Goal: Task Accomplishment & Management: Manage account settings

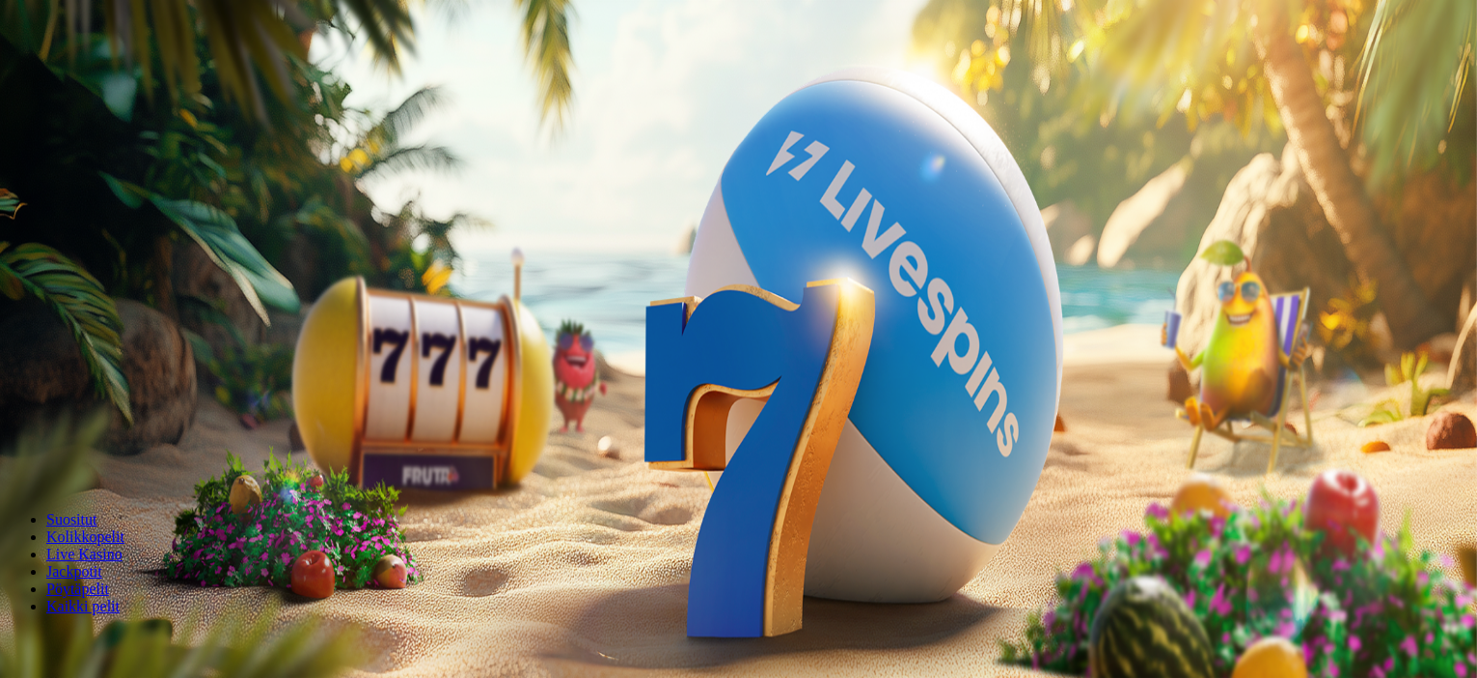
click at [59, 77] on span "Talletus" at bounding box center [36, 70] width 43 height 14
click at [145, 442] on input "***" at bounding box center [76, 451] width 137 height 19
type input "***"
click at [131, 481] on span "TALLETA JA PELAA" at bounding box center [73, 488] width 116 height 14
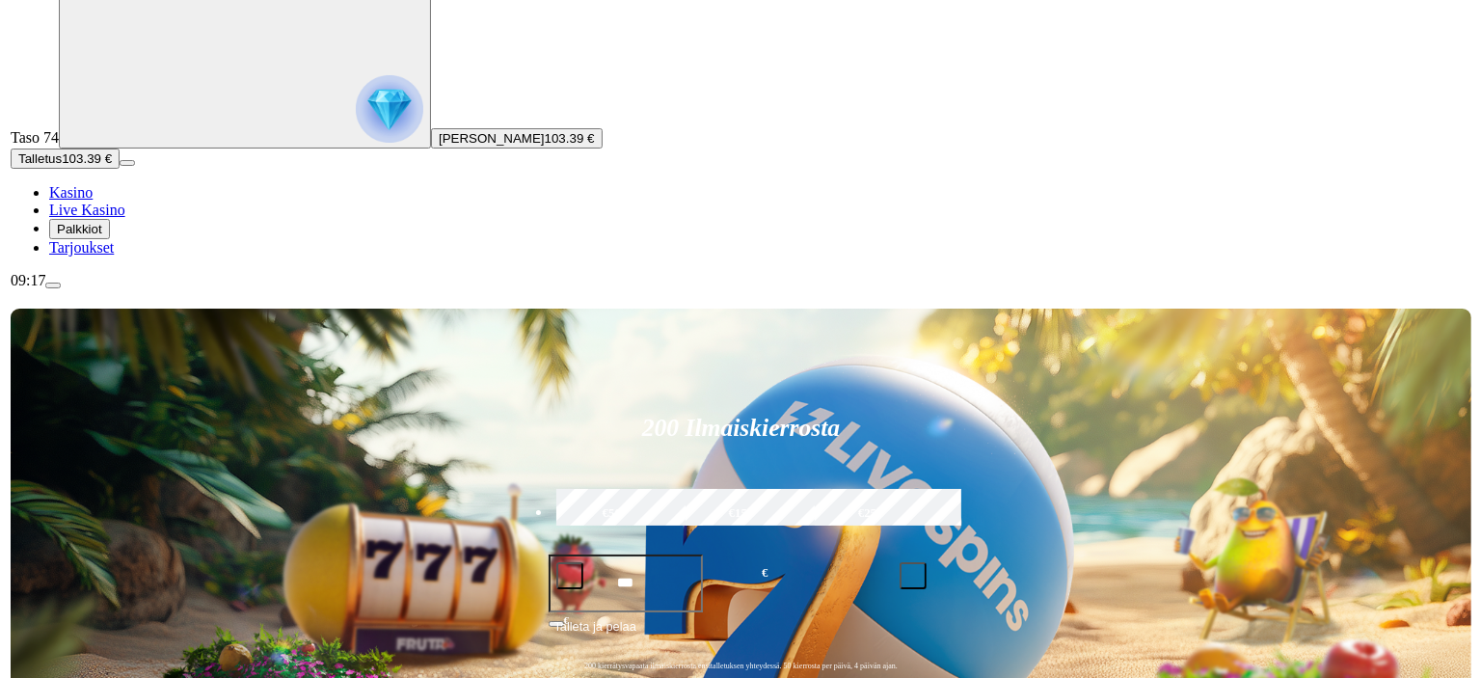
scroll to position [193, 0]
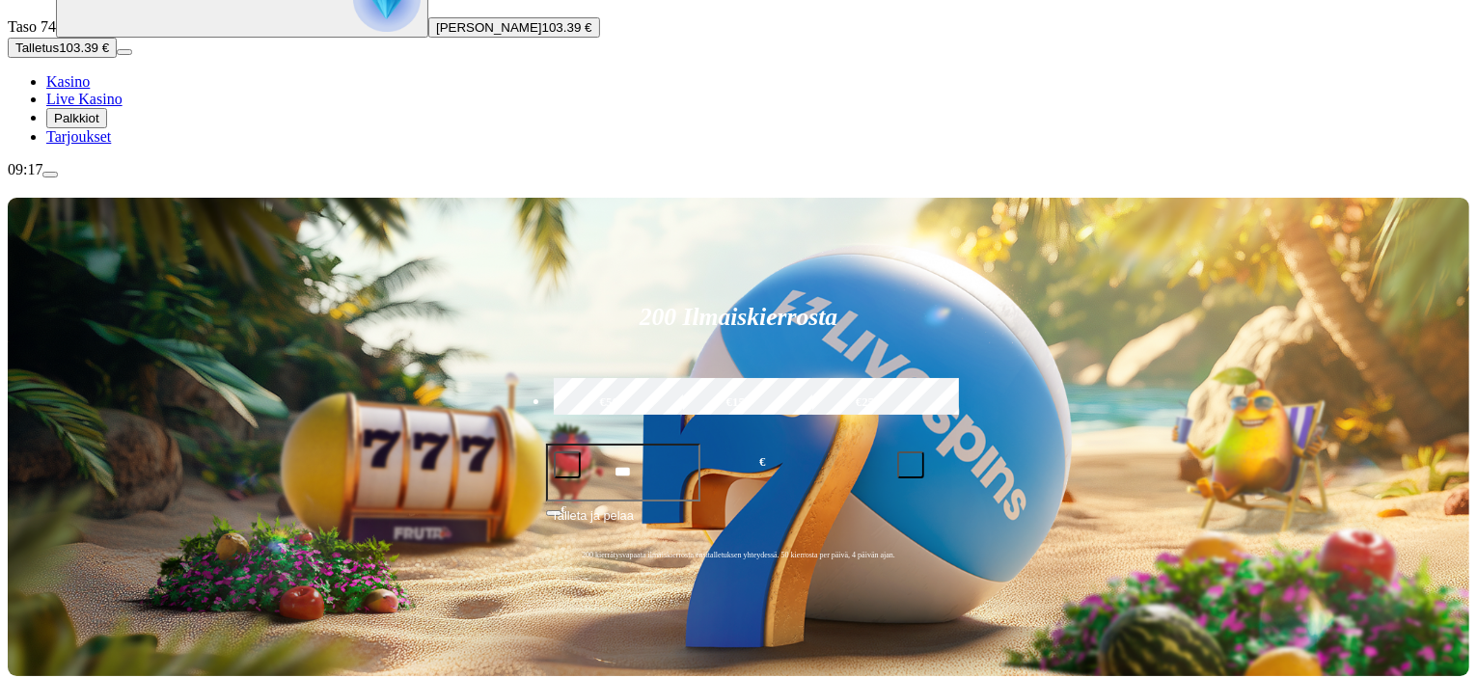
click at [436, 35] on span "[PERSON_NAME]" at bounding box center [489, 27] width 106 height 14
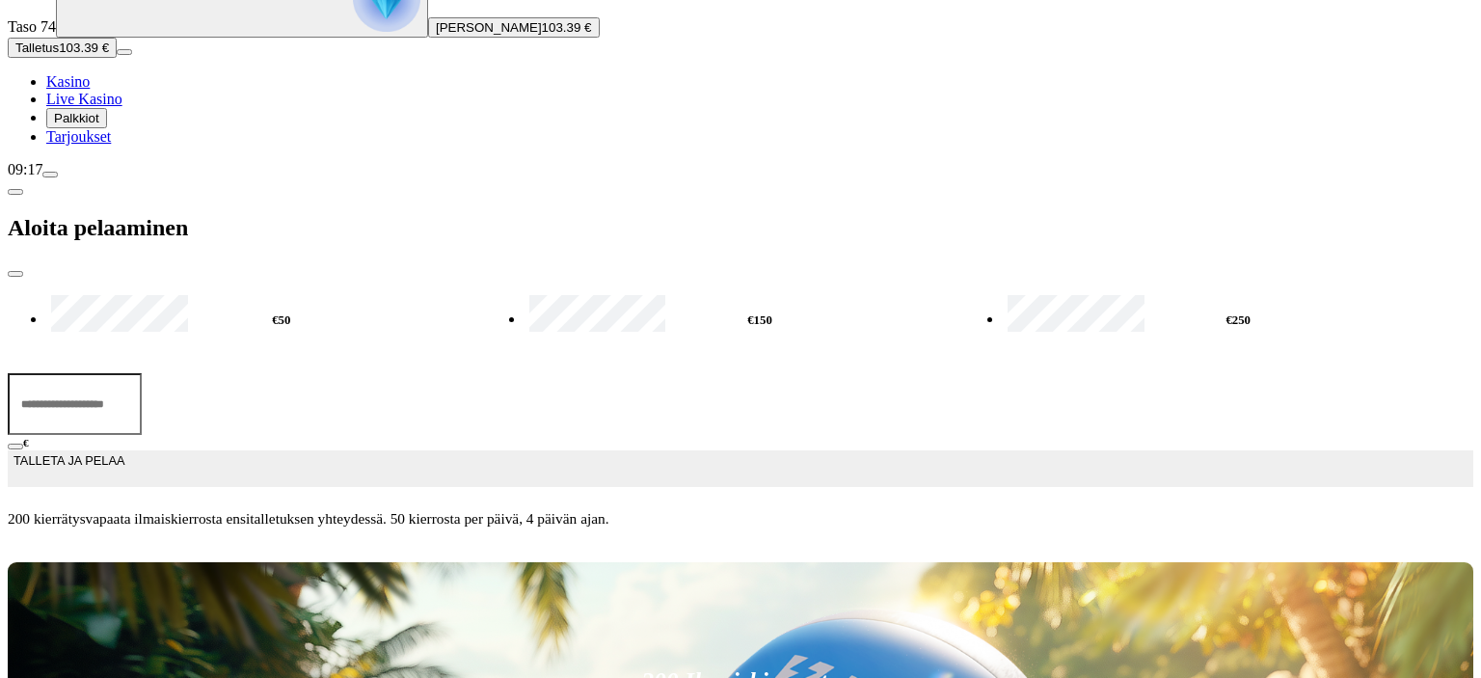
click at [50, 175] on span "menu icon" at bounding box center [50, 175] width 0 height 0
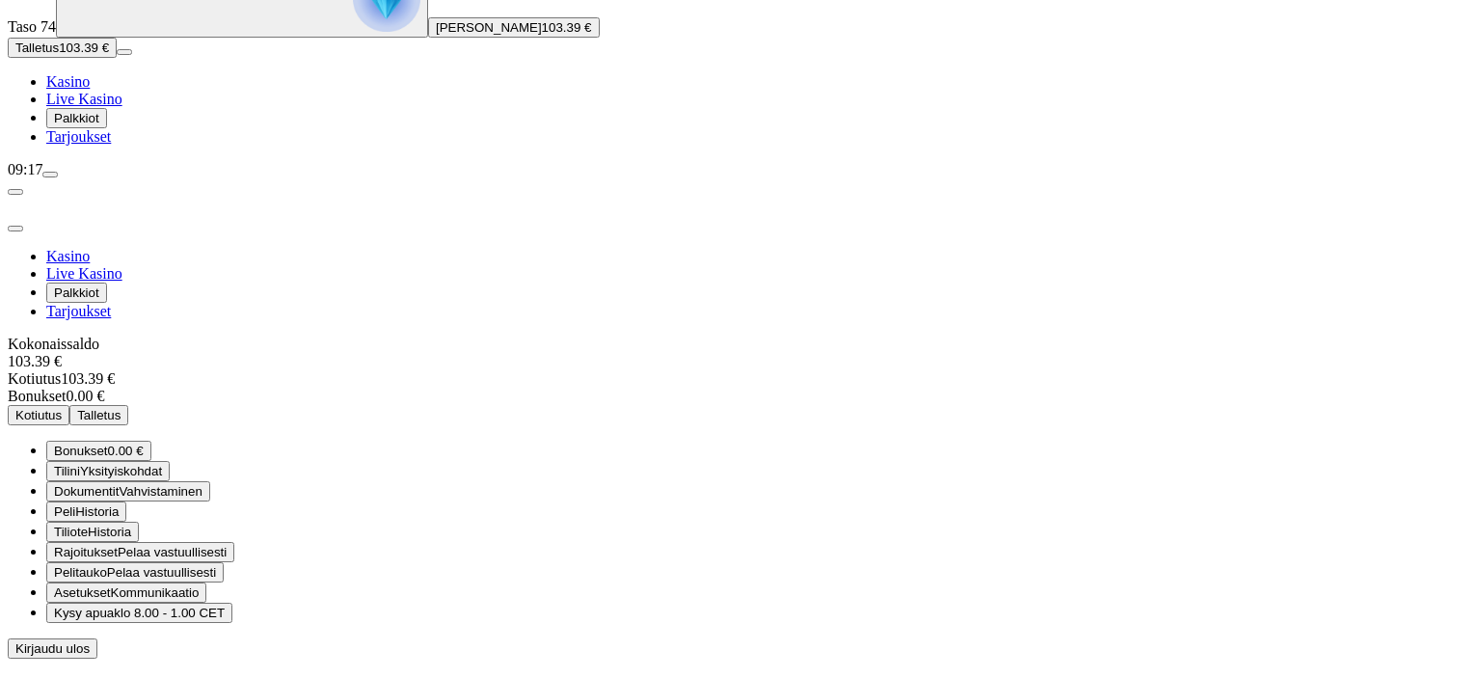
click at [1051, 659] on div at bounding box center [741, 659] width 1466 height 0
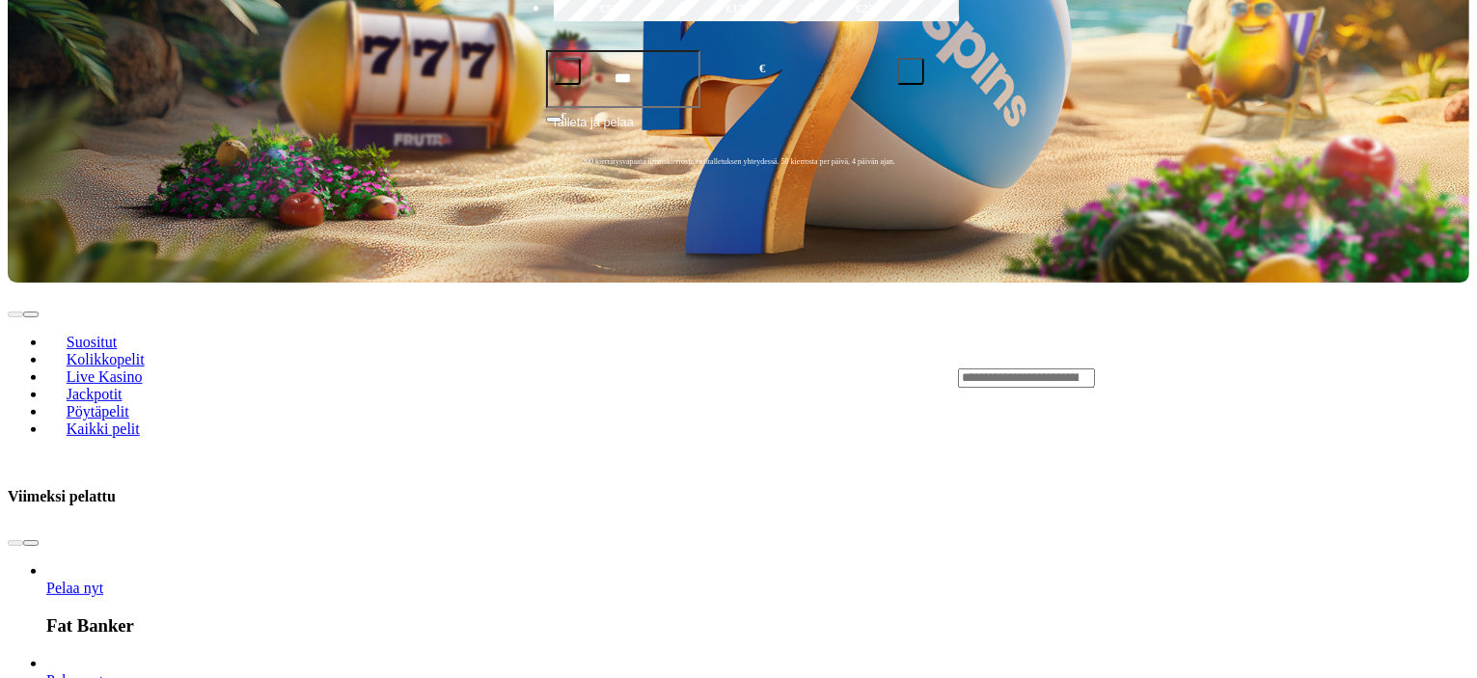
scroll to position [772, 0]
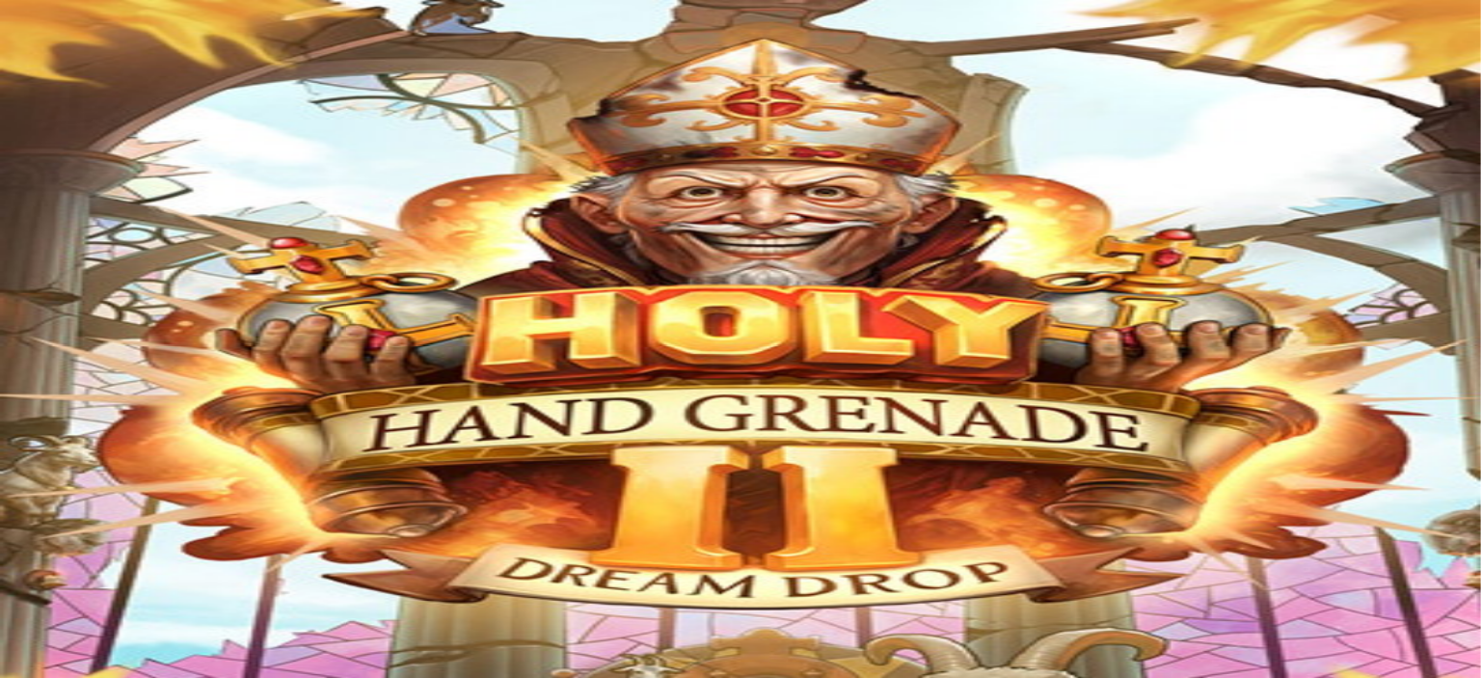
click at [68, 251] on button "Talletus 16.15 €" at bounding box center [59, 241] width 102 height 20
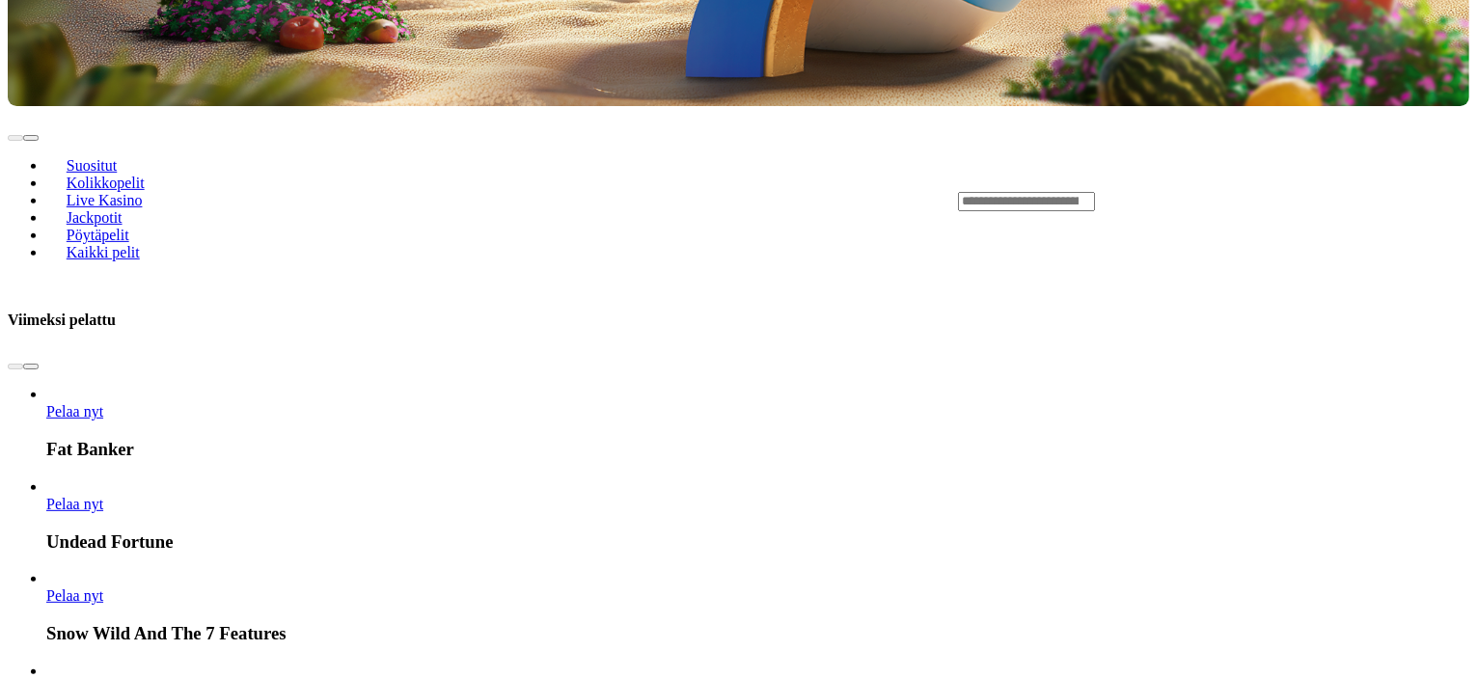
scroll to position [868, 0]
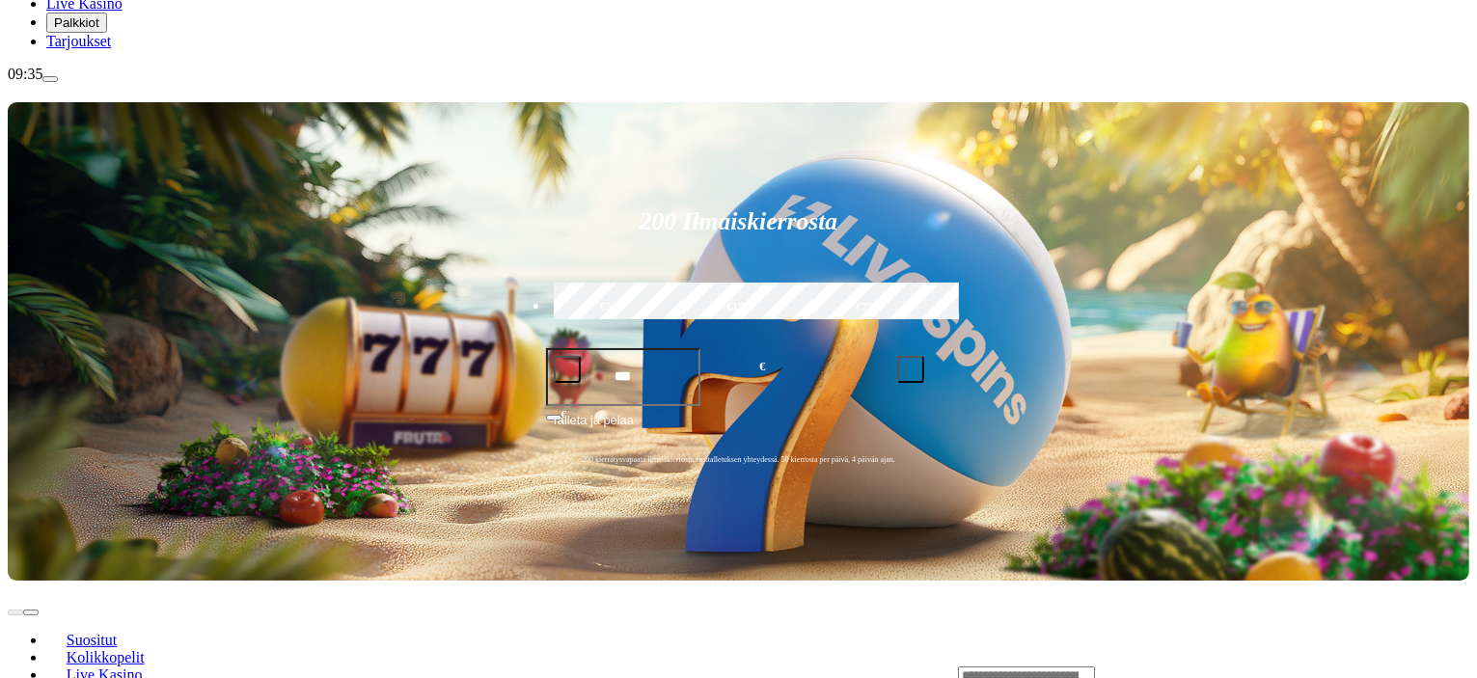
scroll to position [289, 0]
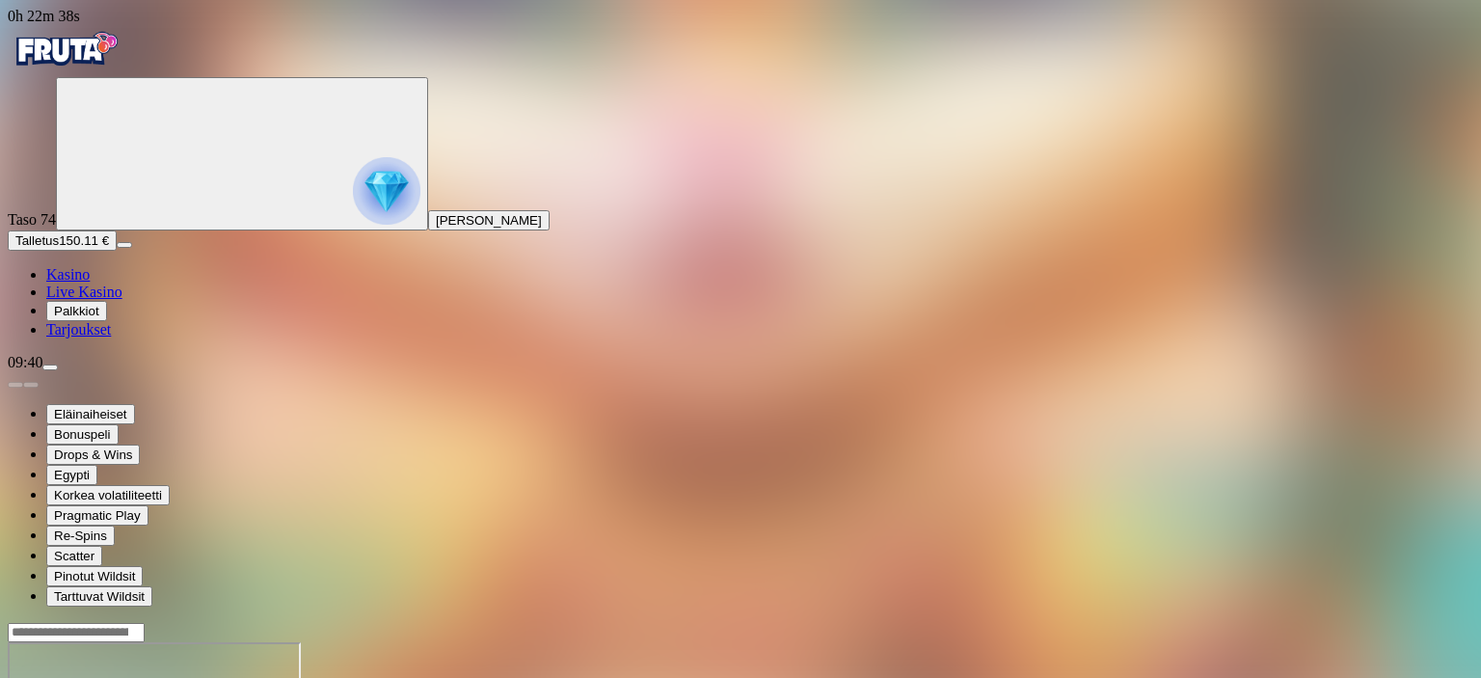
click at [117, 251] on button "Talletus 150.11 €" at bounding box center [62, 241] width 109 height 20
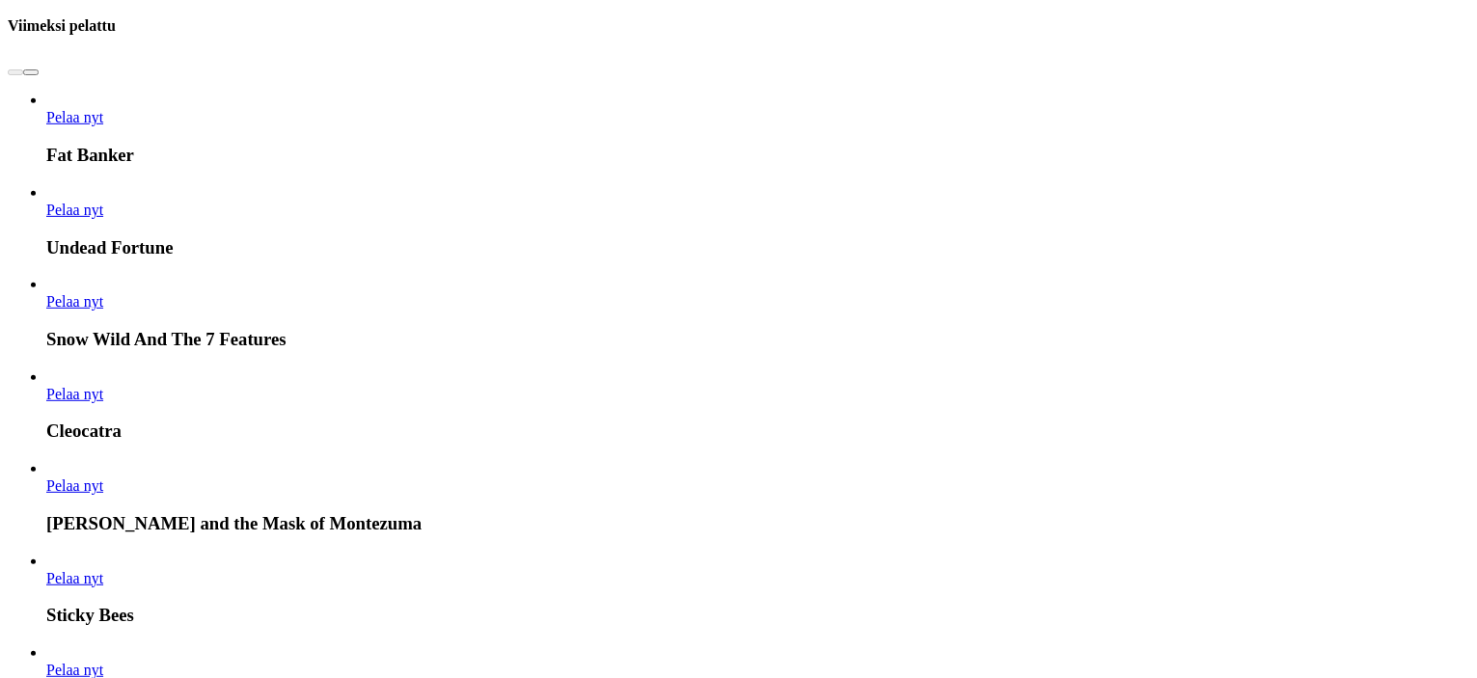
scroll to position [1061, 0]
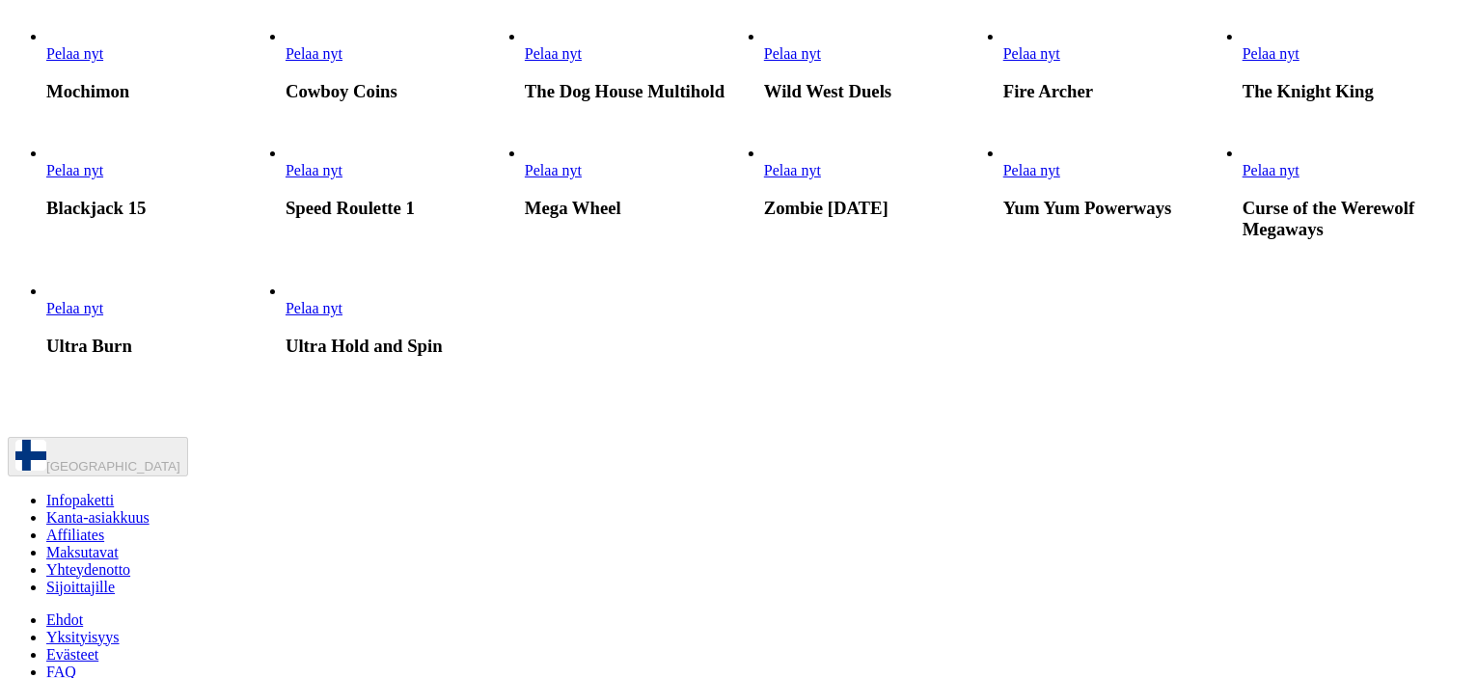
scroll to position [1350, 0]
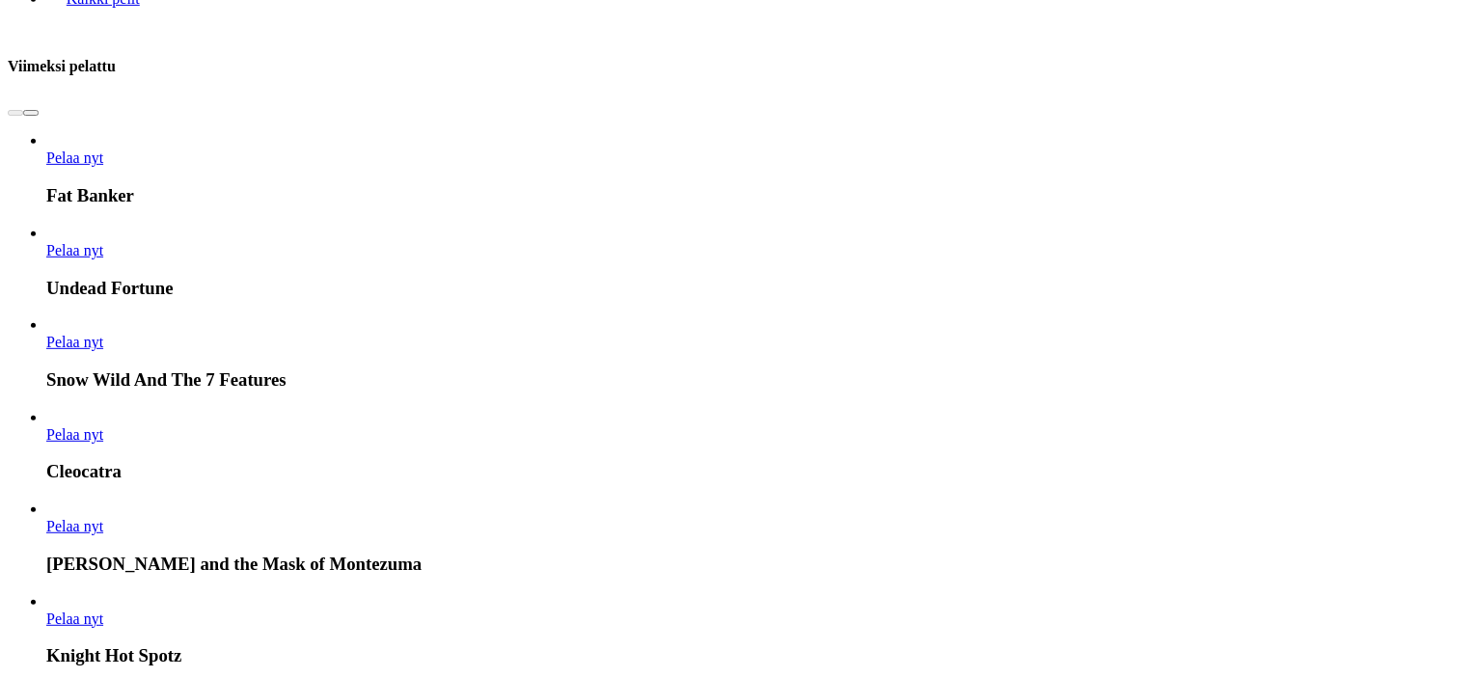
scroll to position [1157, 0]
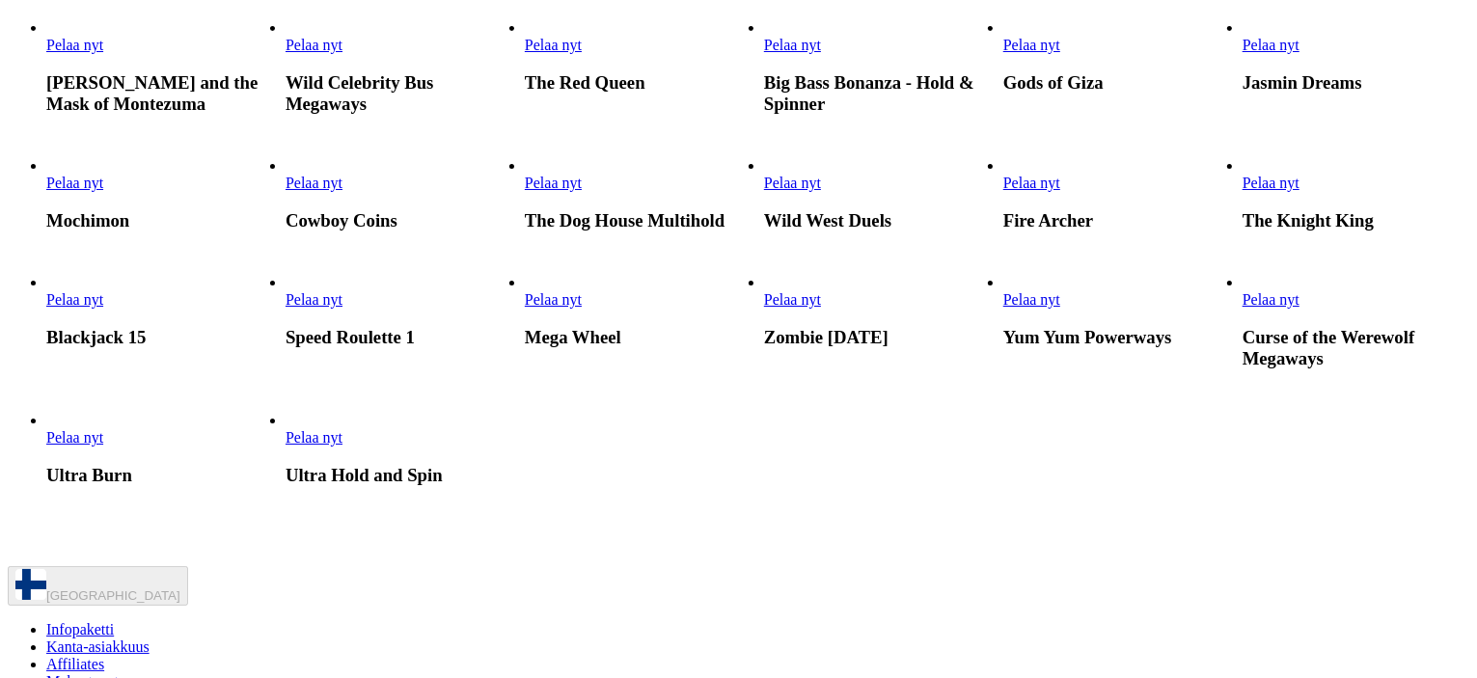
scroll to position [1447, 0]
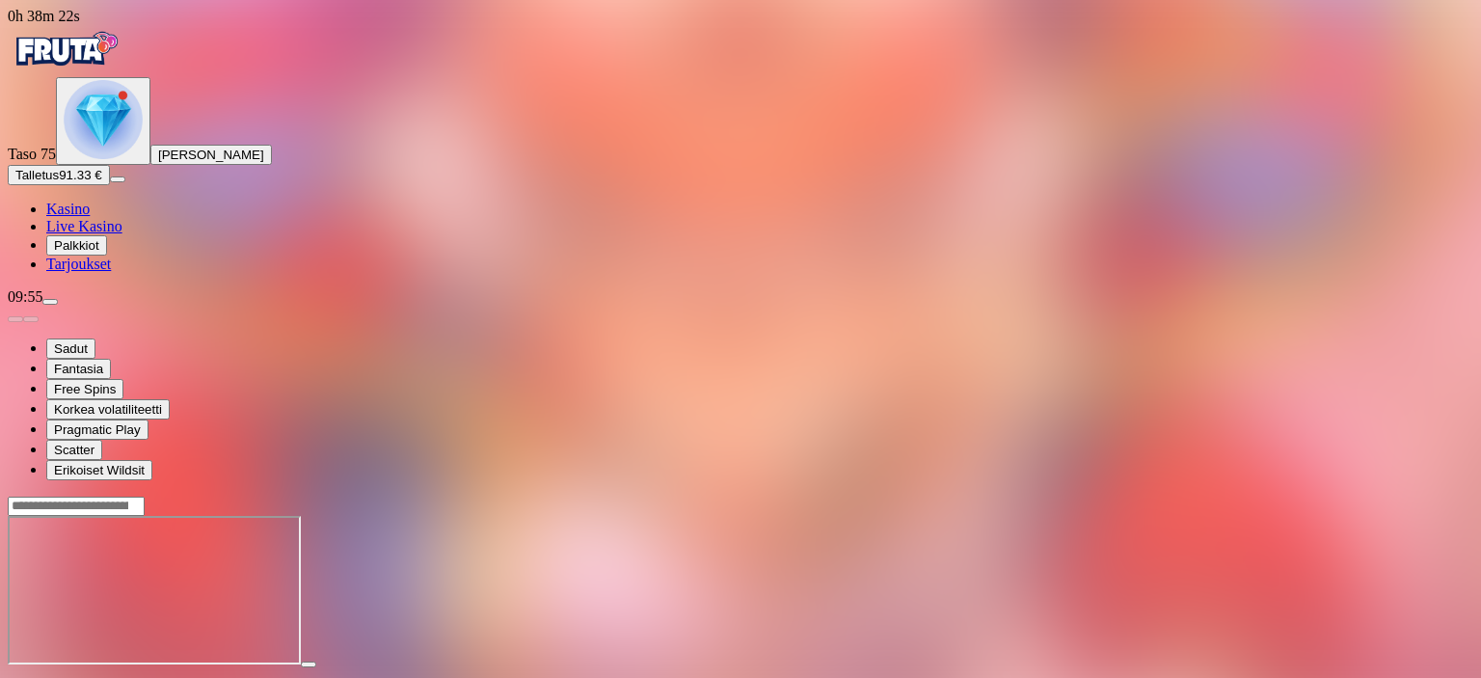
click at [15, 677] on span "close icon" at bounding box center [15, 682] width 0 height 0
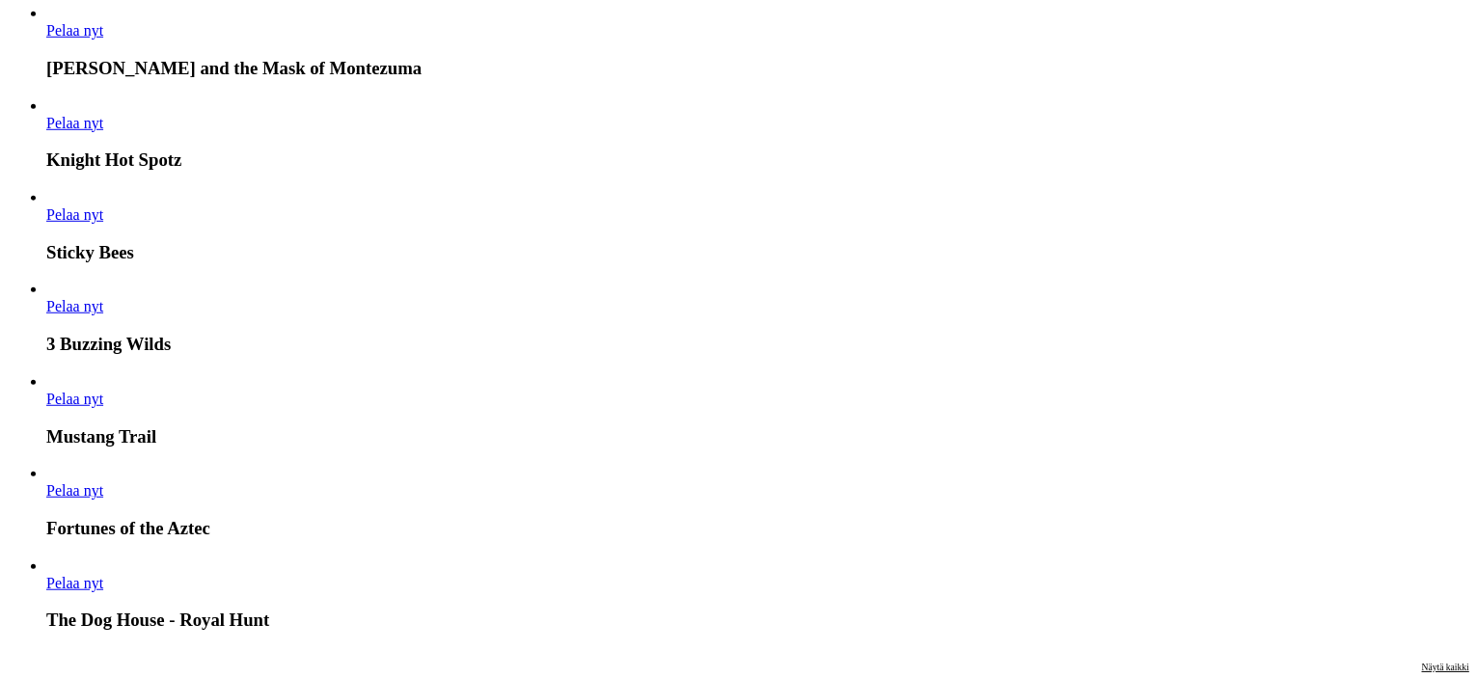
scroll to position [1157, 0]
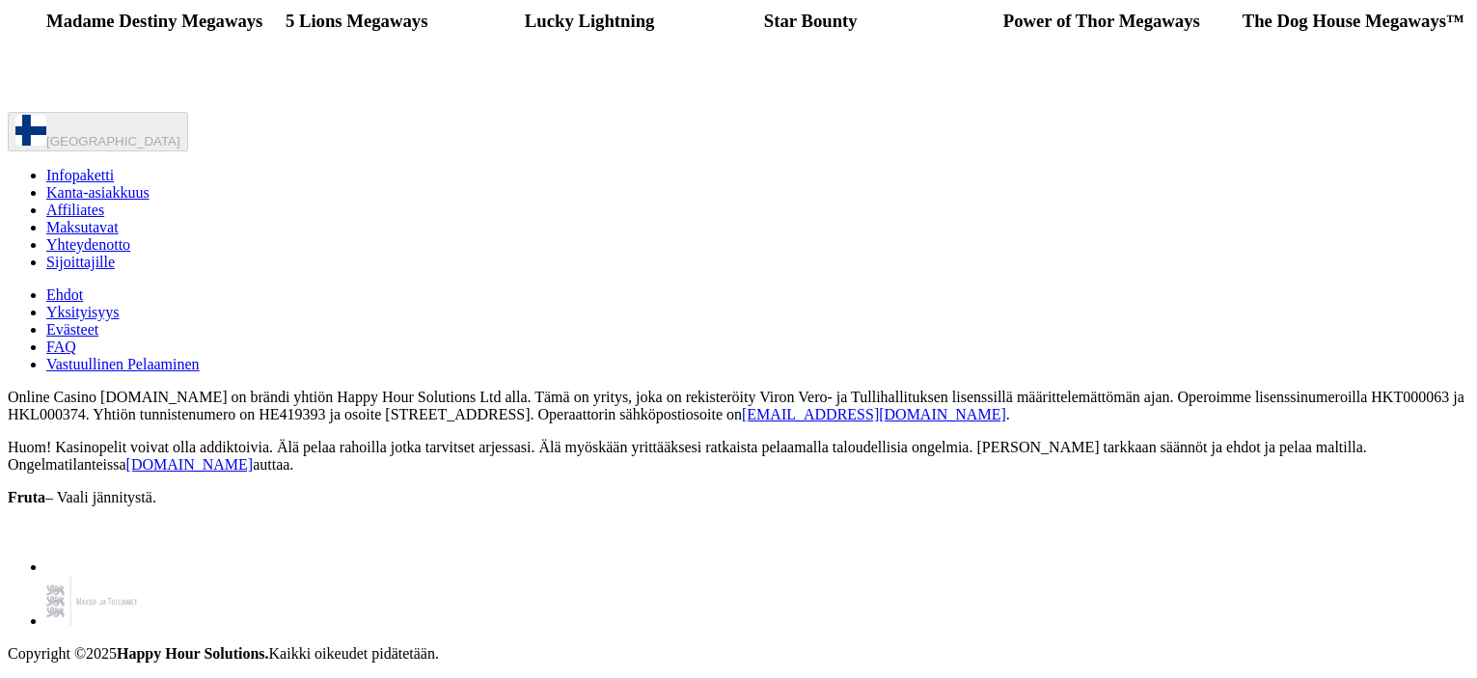
scroll to position [2797, 0]
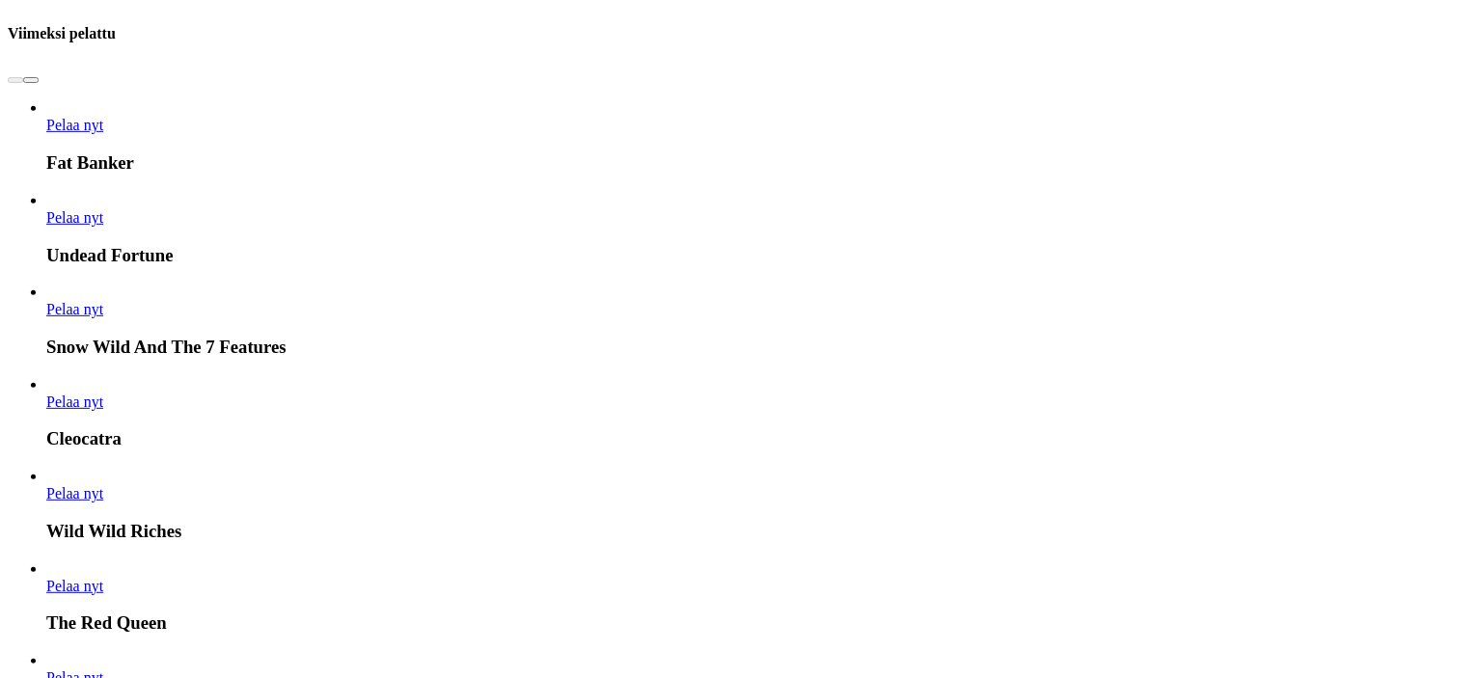
scroll to position [1157, 0]
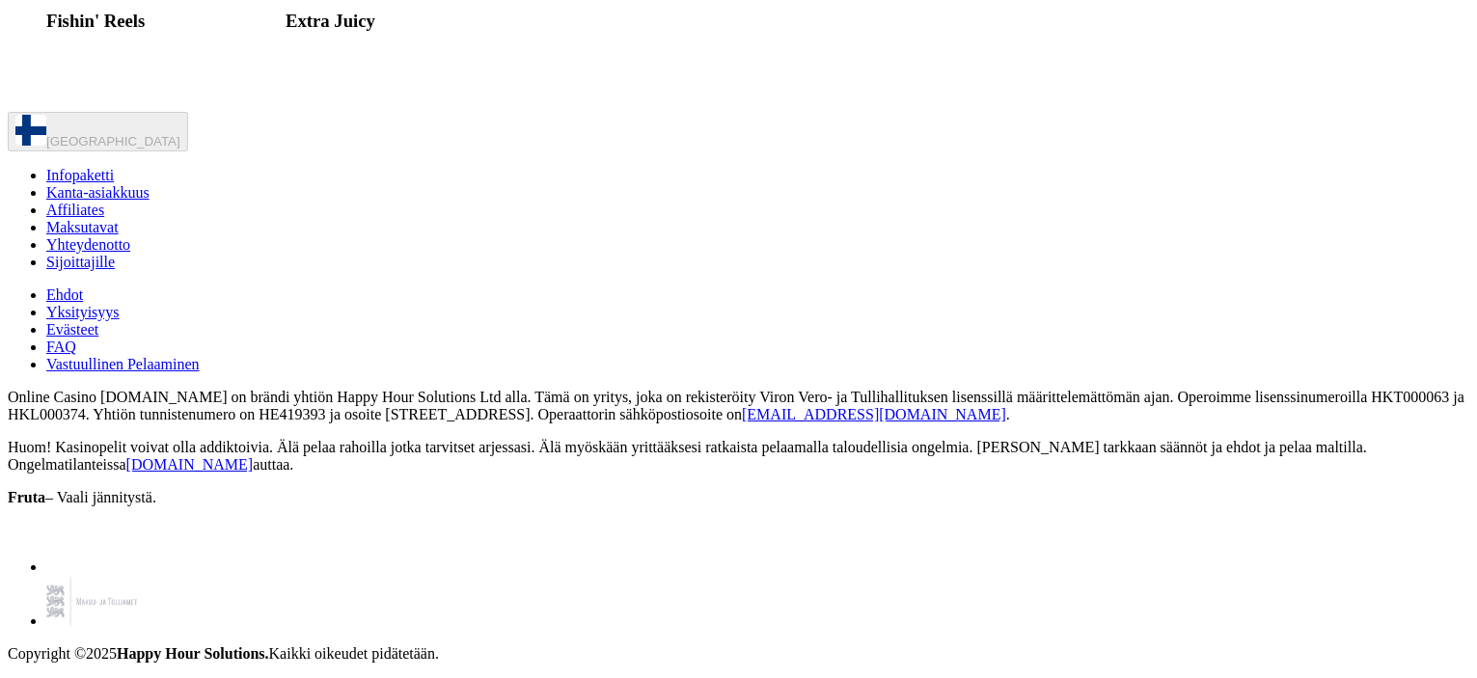
scroll to position [5590, 0]
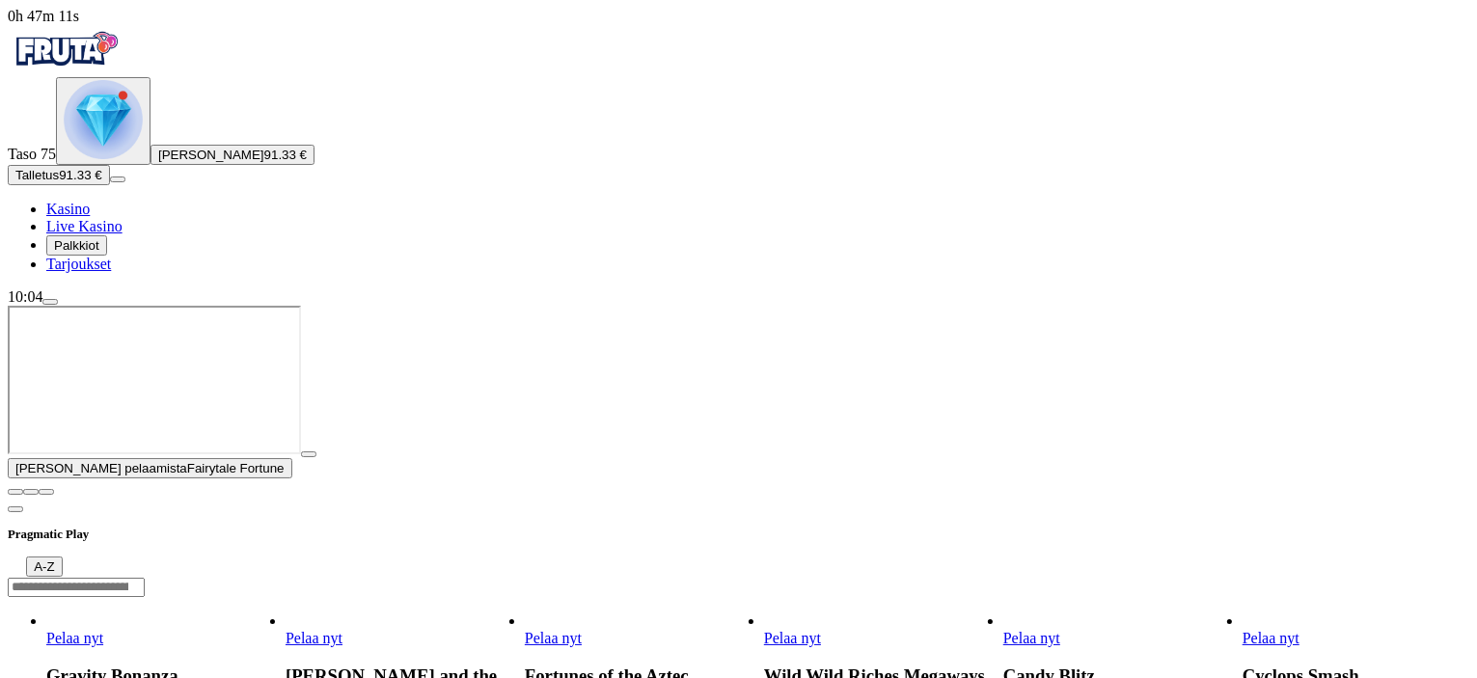
click at [15, 492] on span "close icon" at bounding box center [15, 492] width 0 height 0
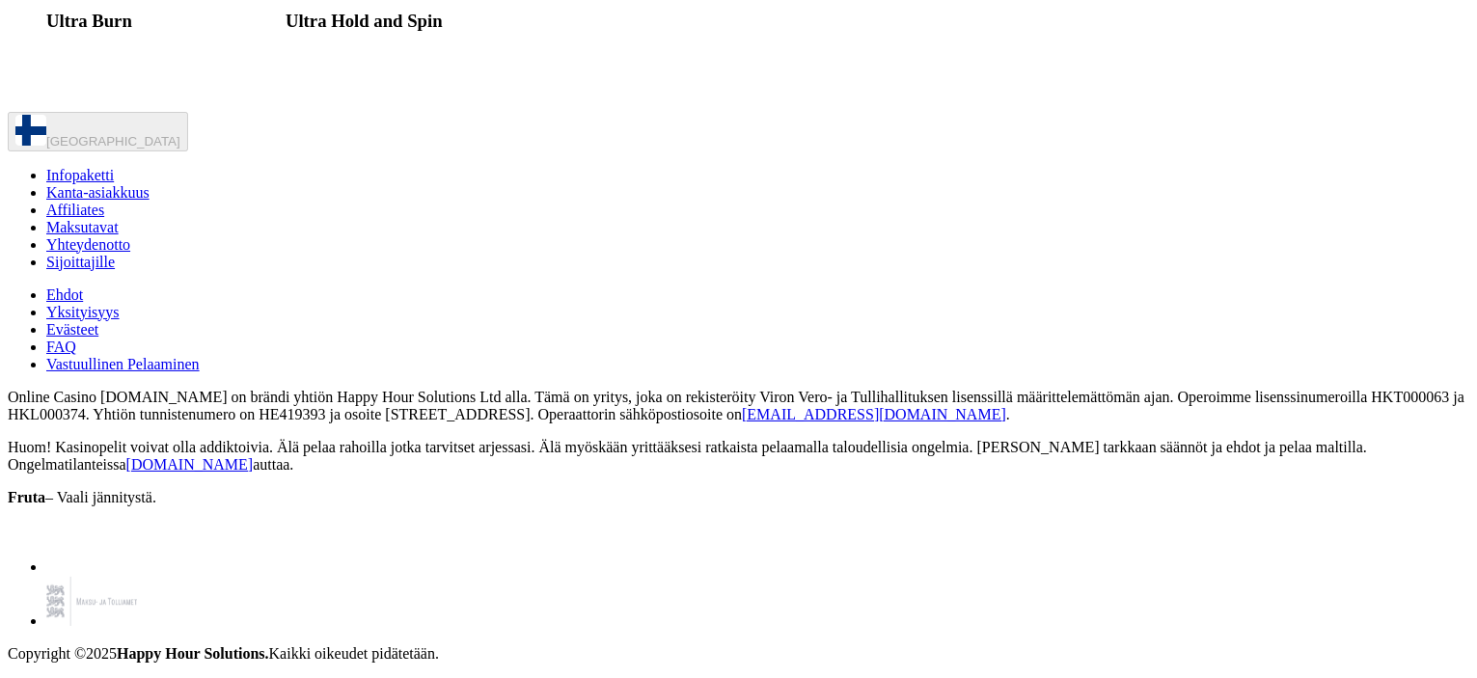
scroll to position [1832, 0]
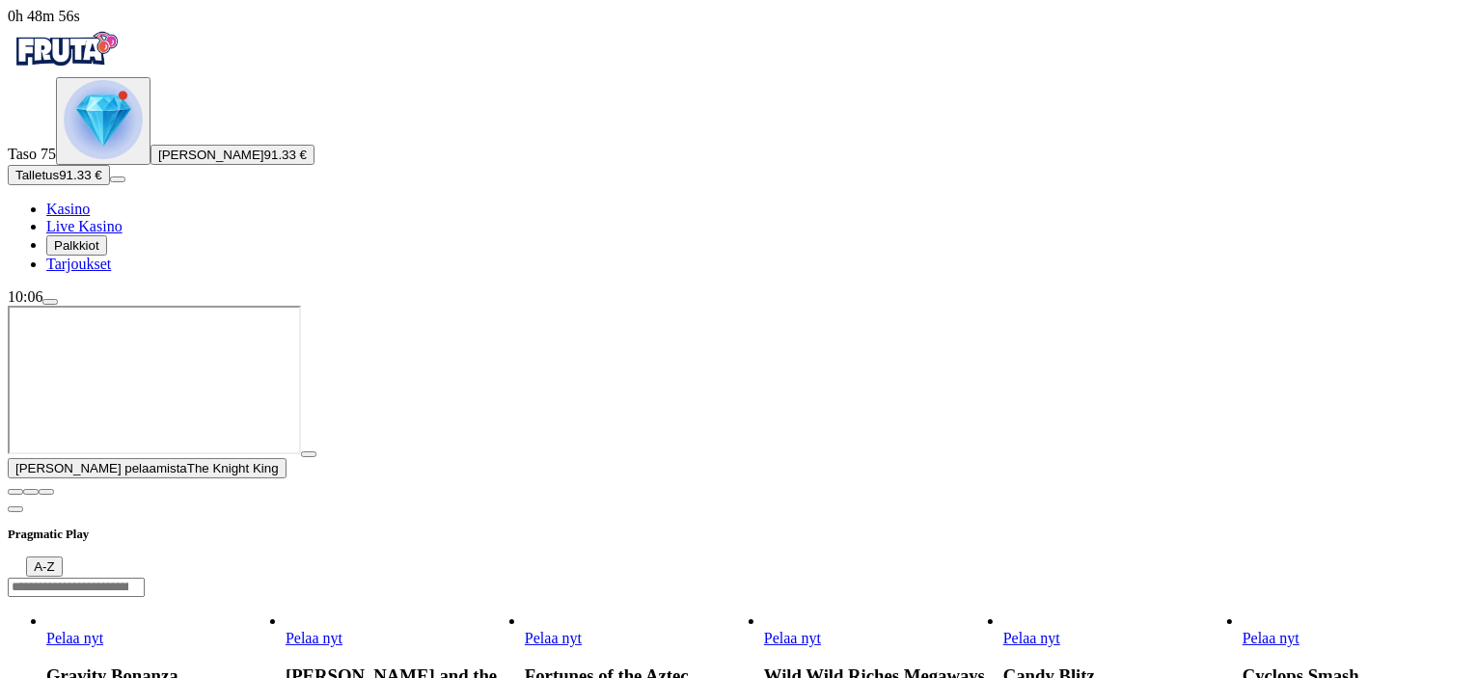
click at [15, 492] on span "close icon" at bounding box center [15, 492] width 0 height 0
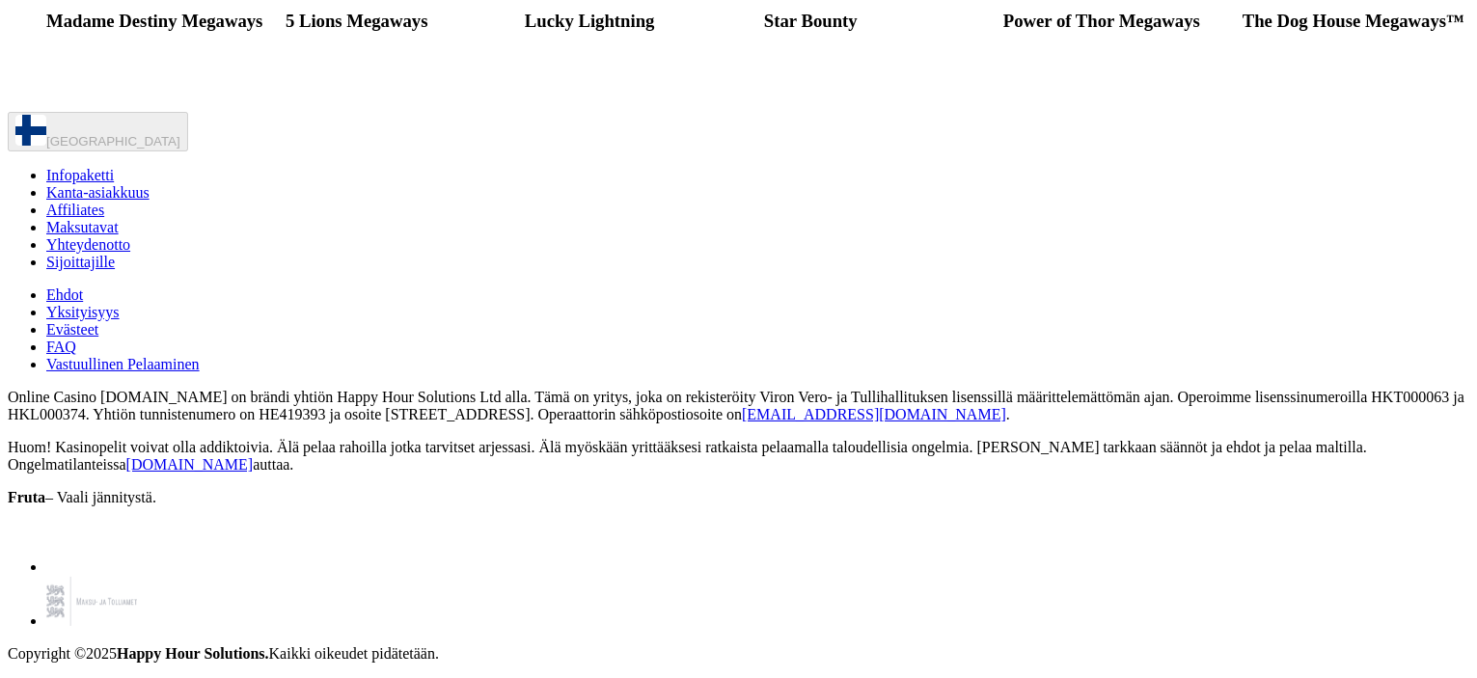
scroll to position [2700, 0]
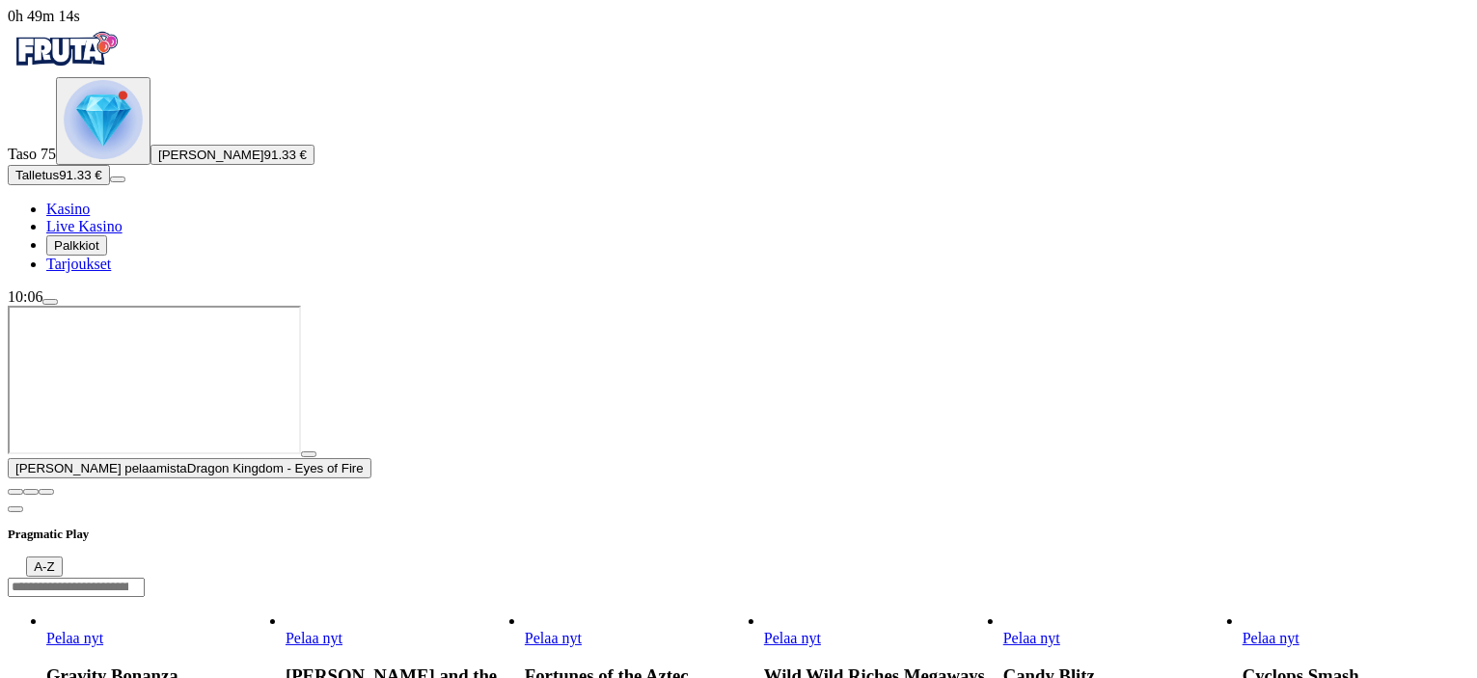
click at [15, 492] on span "close icon" at bounding box center [15, 492] width 0 height 0
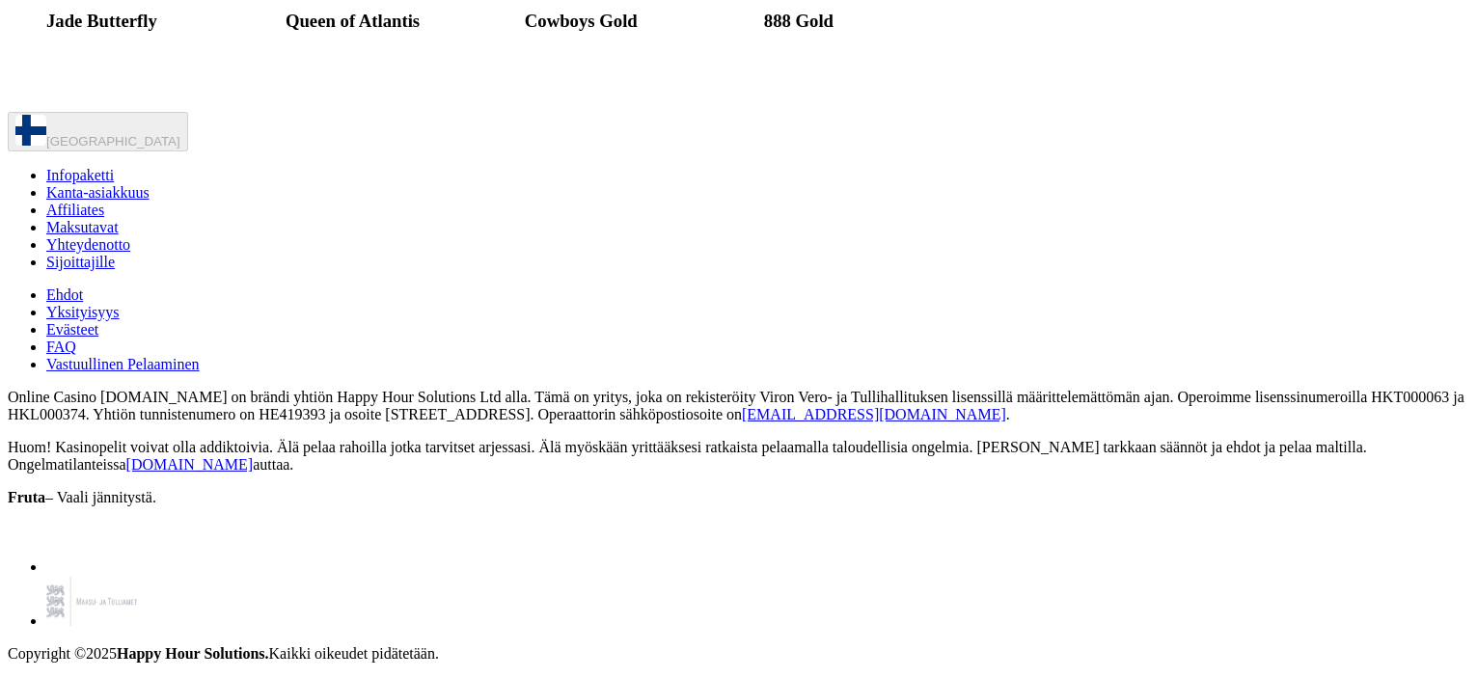
scroll to position [4340, 0]
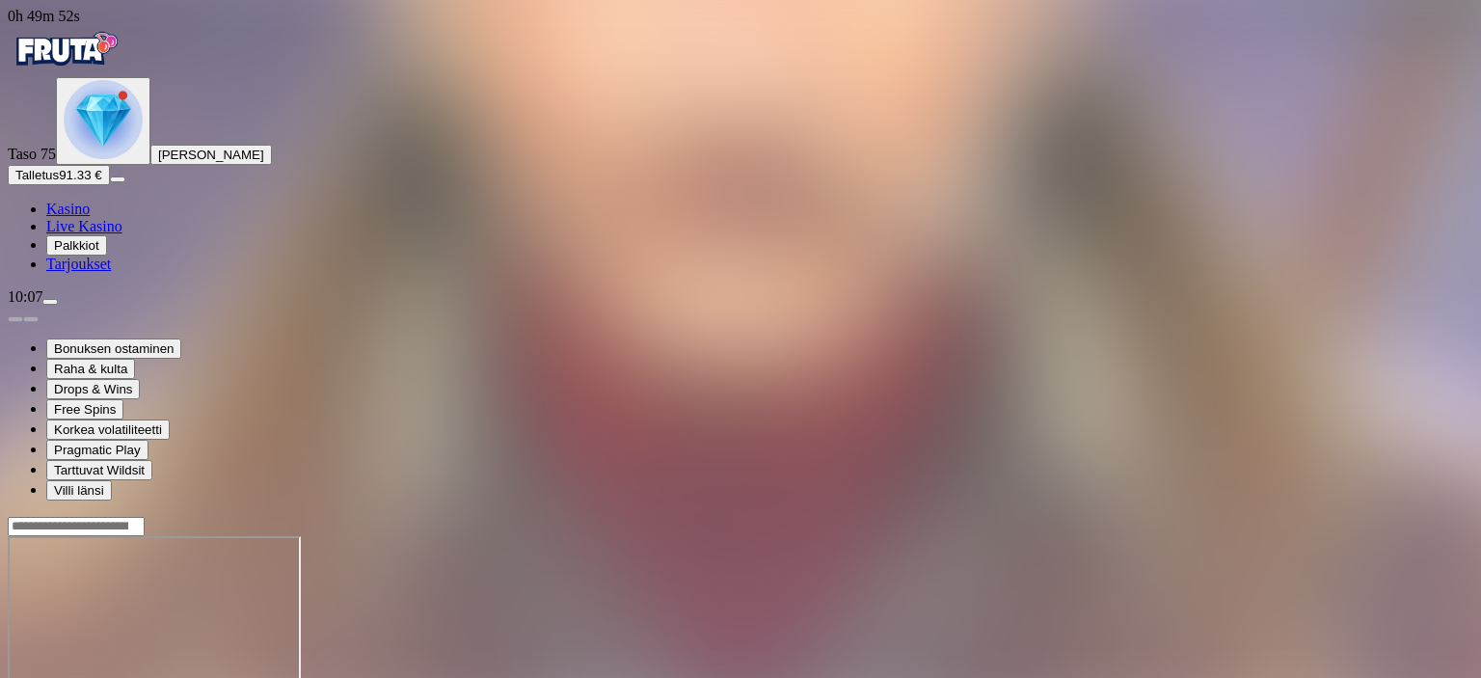
click at [50, 302] on span "menu icon" at bounding box center [50, 302] width 0 height 0
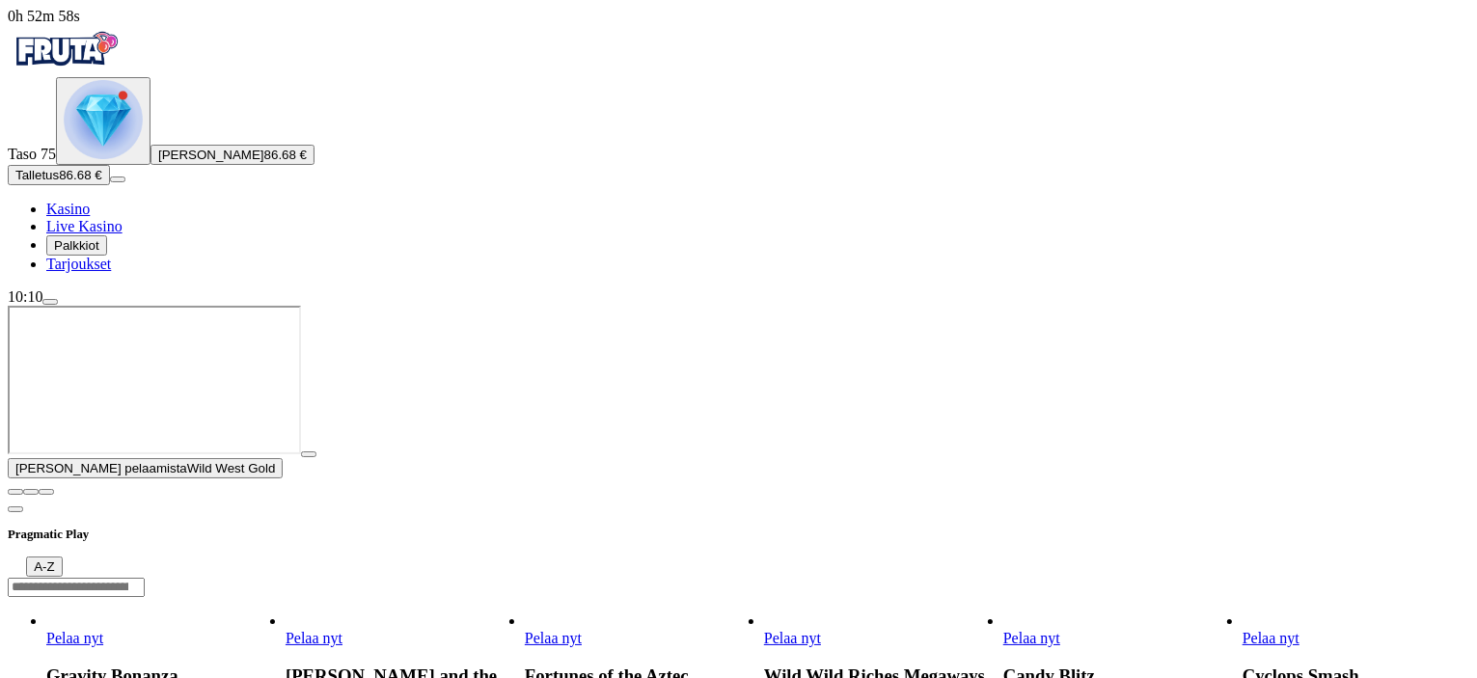
click at [15, 492] on span "close icon" at bounding box center [15, 492] width 0 height 0
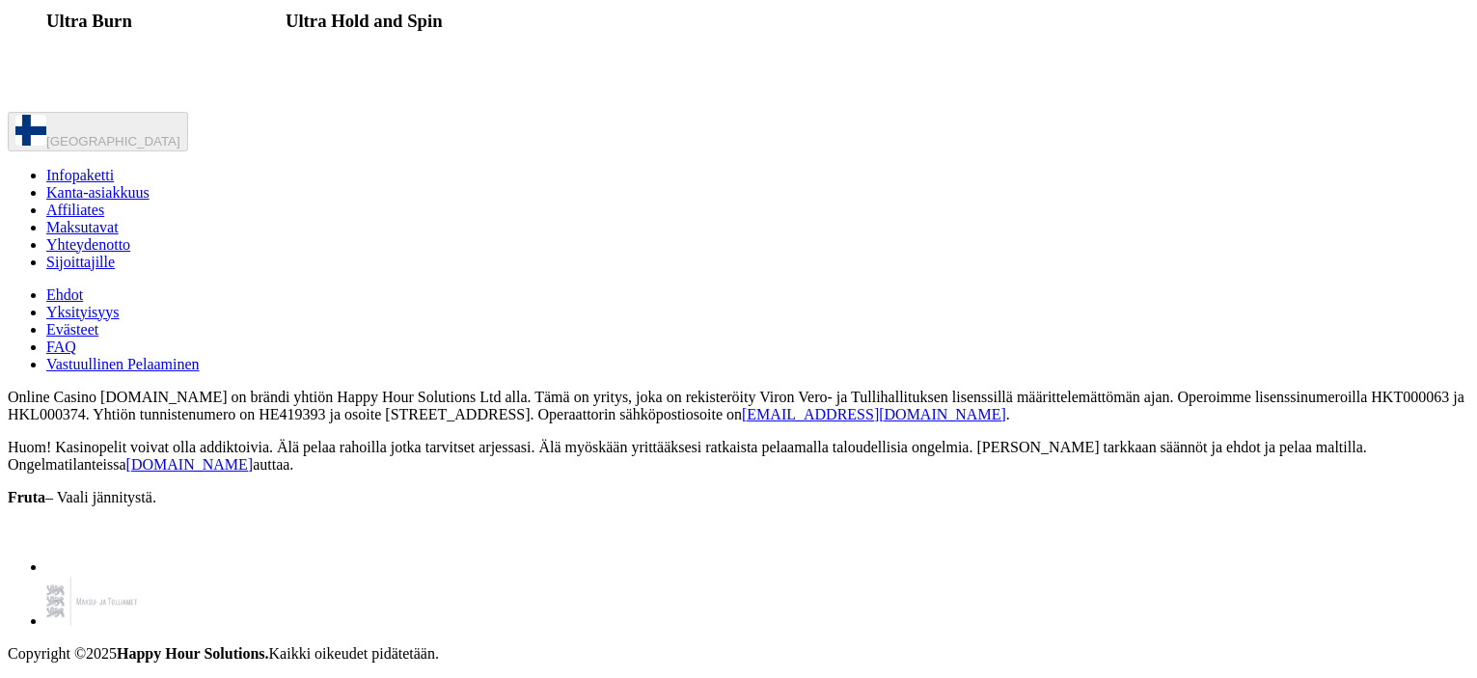
scroll to position [1929, 0]
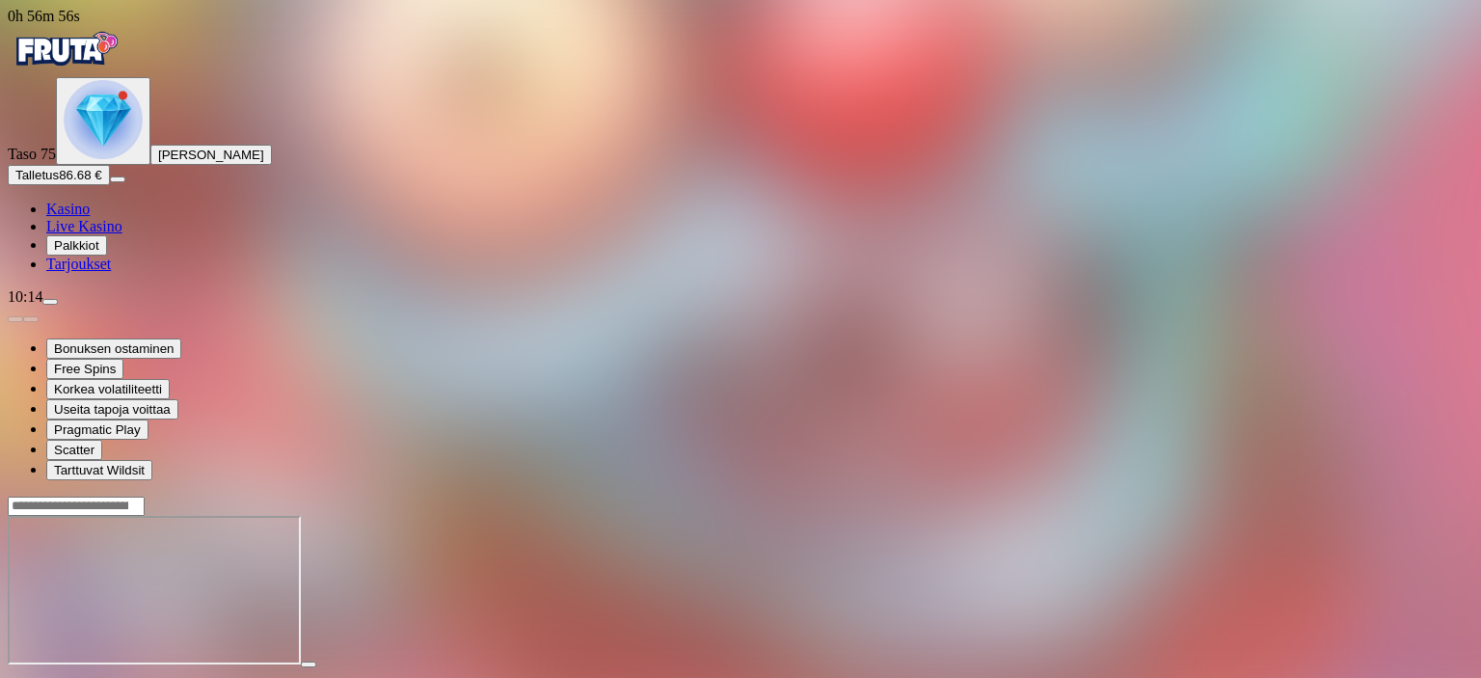
click at [58, 305] on button "menu" at bounding box center [49, 302] width 15 height 6
